Goal: Task Accomplishment & Management: Manage account settings

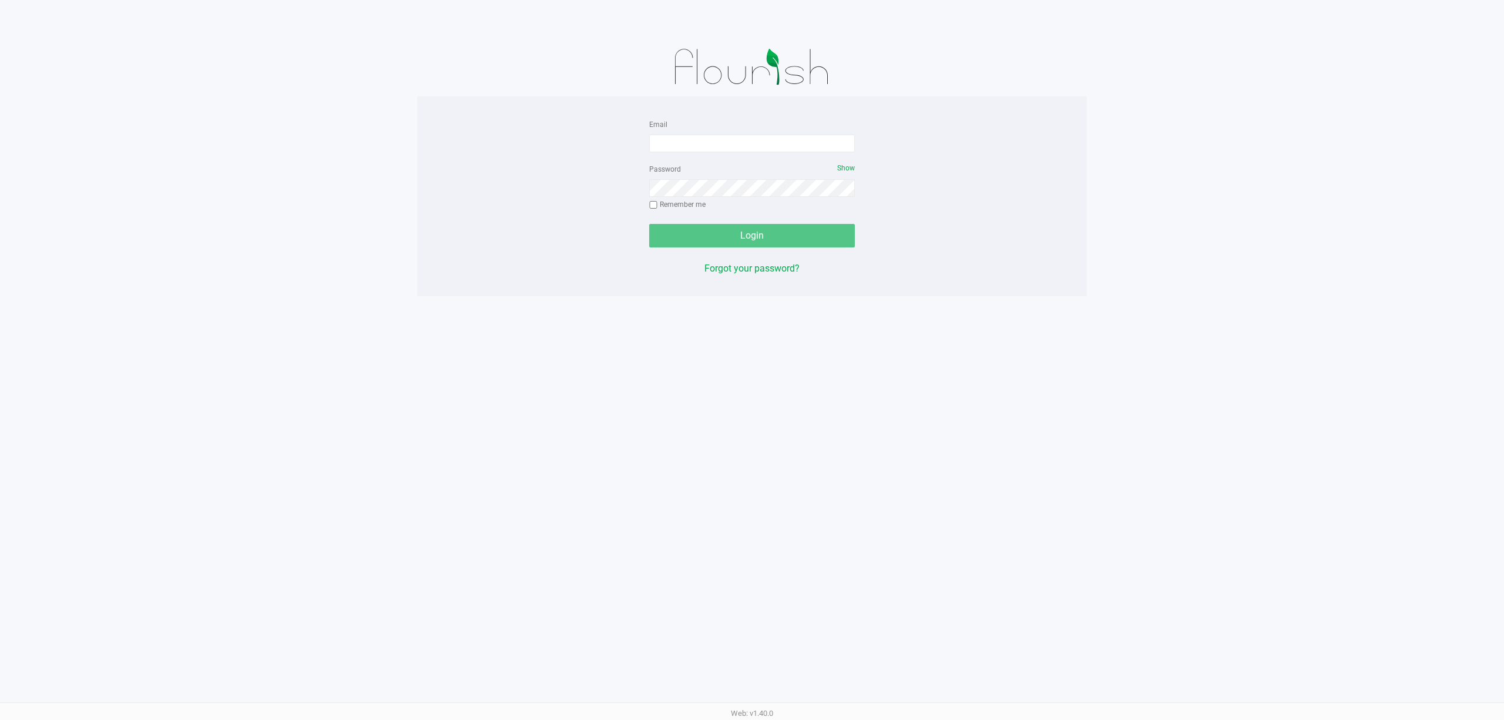
click at [677, 160] on form "Email Password Show Remember me Login" at bounding box center [752, 182] width 206 height 130
click at [677, 151] on input "Email" at bounding box center [752, 144] width 206 height 18
type input "siorio@liveparallel.com"
click at [649, 224] on button "Login" at bounding box center [752, 235] width 206 height 23
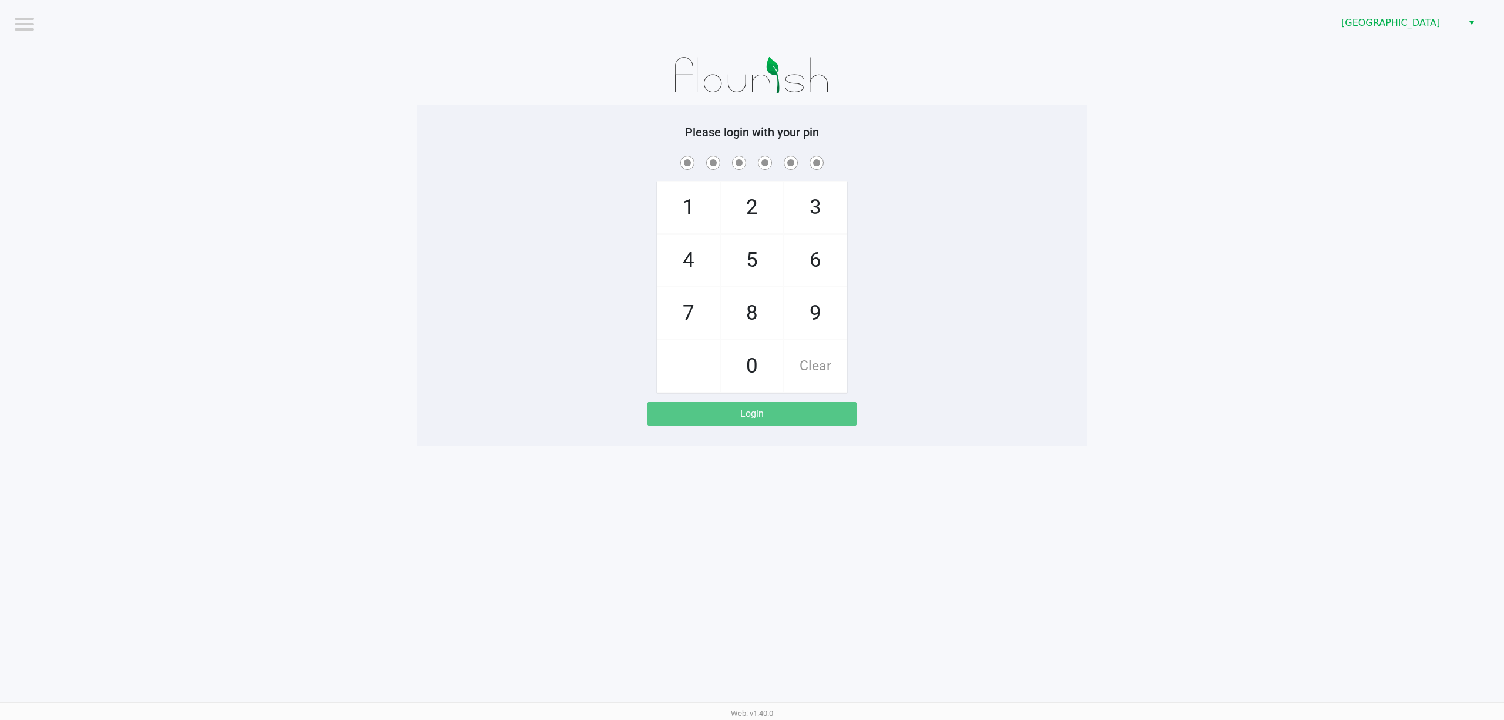
click at [1025, 224] on div "1 4 7 2 5 8 0 3 6 9 Clear" at bounding box center [752, 272] width 670 height 239
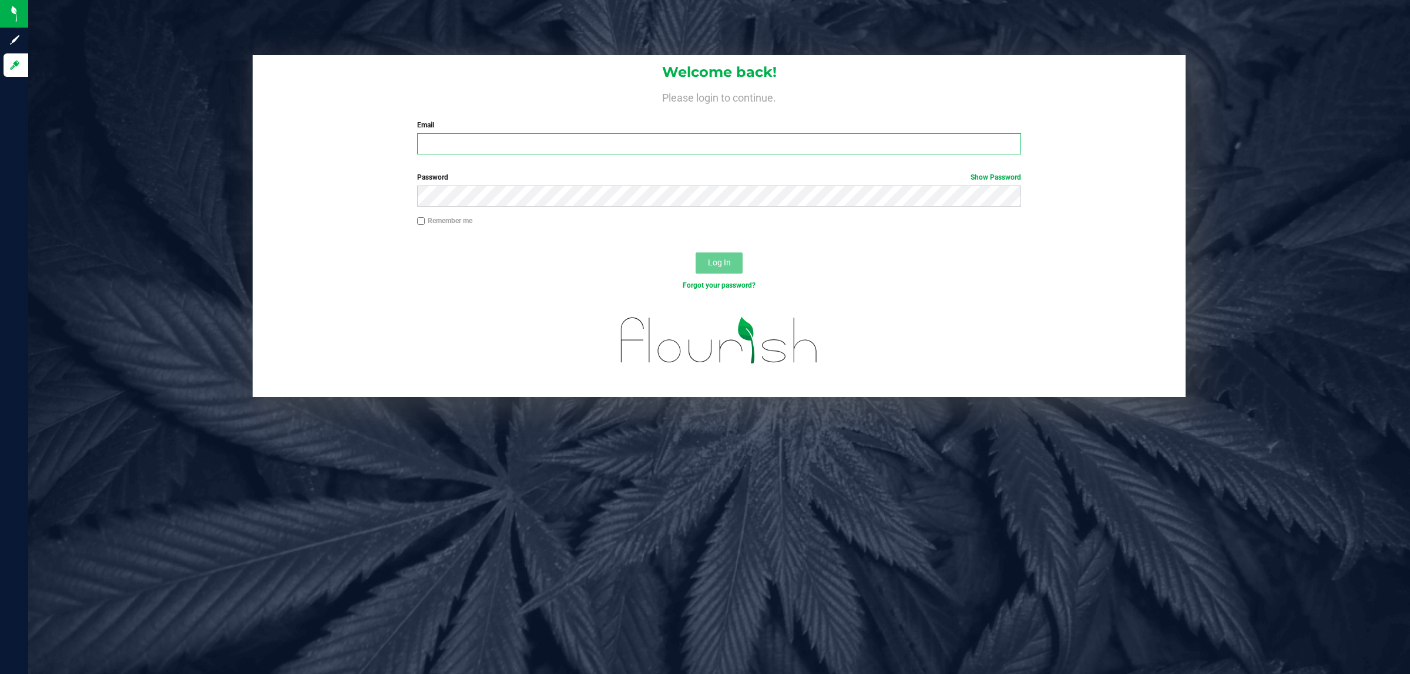
click at [464, 142] on input "Email" at bounding box center [719, 143] width 604 height 21
type input "[EMAIL_ADDRESS][DOMAIN_NAME]"
click at [711, 262] on span "Log In" at bounding box center [719, 262] width 23 height 9
click at [722, 258] on span "Log In" at bounding box center [719, 262] width 23 height 9
